Goal: Navigation & Orientation: Understand site structure

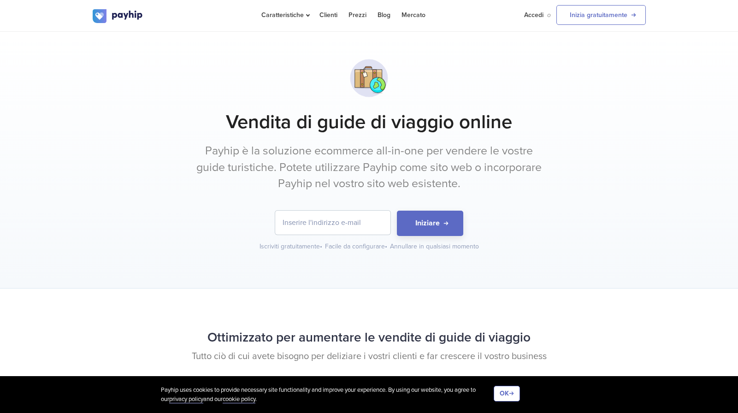
click at [588, 73] on div at bounding box center [369, 78] width 553 height 47
click at [133, 12] on img at bounding box center [118, 16] width 51 height 14
click at [504, 395] on button "OK" at bounding box center [507, 394] width 26 height 16
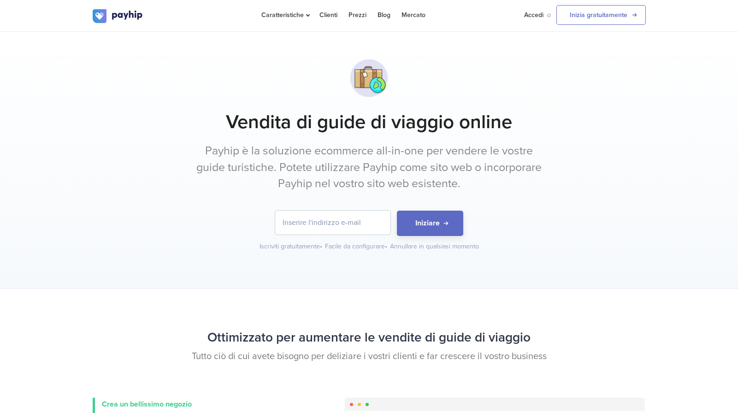
click at [610, 24] on link "Inizia gratuitamente" at bounding box center [600, 15] width 89 height 20
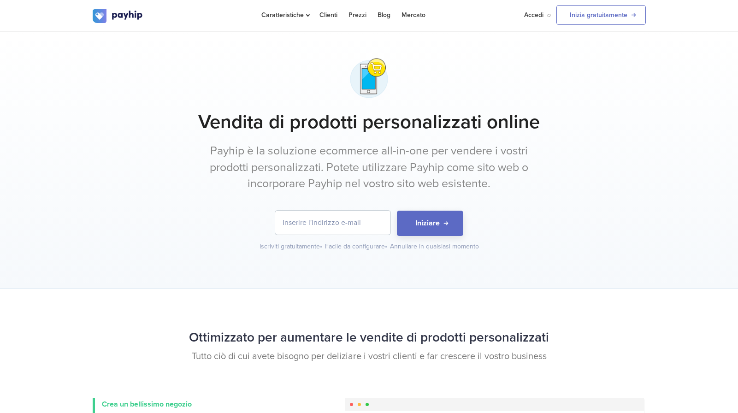
click at [330, 13] on link "Clienti" at bounding box center [328, 15] width 18 height 30
click at [358, 17] on link "Prezzi" at bounding box center [357, 15] width 18 height 30
click at [382, 19] on link "Blog" at bounding box center [383, 15] width 13 height 30
click at [418, 13] on link "Mercato" at bounding box center [413, 15] width 24 height 30
click at [112, 14] on img at bounding box center [118, 16] width 51 height 14
